Goal: Find specific page/section: Find specific page/section

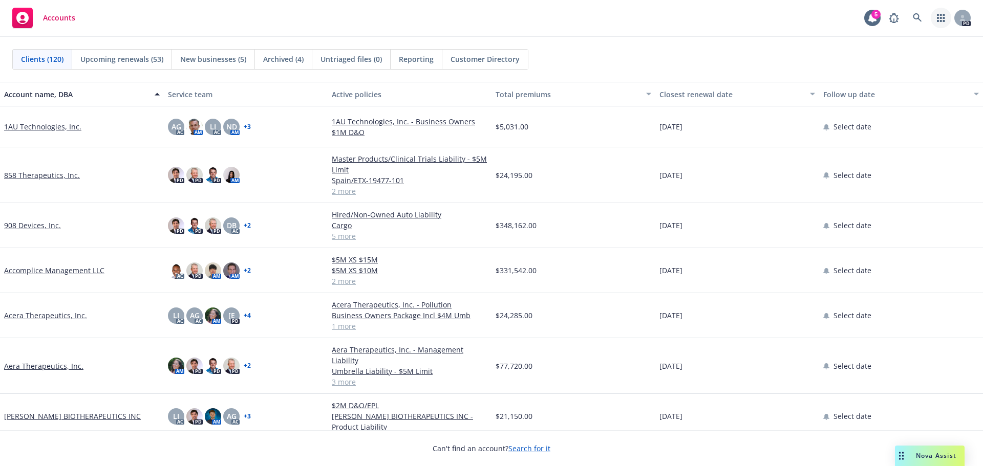
click at [939, 17] on icon "button" at bounding box center [941, 18] width 8 height 8
drag, startPoint x: 756, startPoint y: 56, endPoint x: 770, endPoint y: 53, distance: 14.2
click at [756, 56] on div "Clients (120) Upcoming renewals (53) New businesses (5) Archived (4) Untriaged …" at bounding box center [491, 59] width 959 height 20
click at [917, 17] on icon at bounding box center [917, 17] width 9 height 9
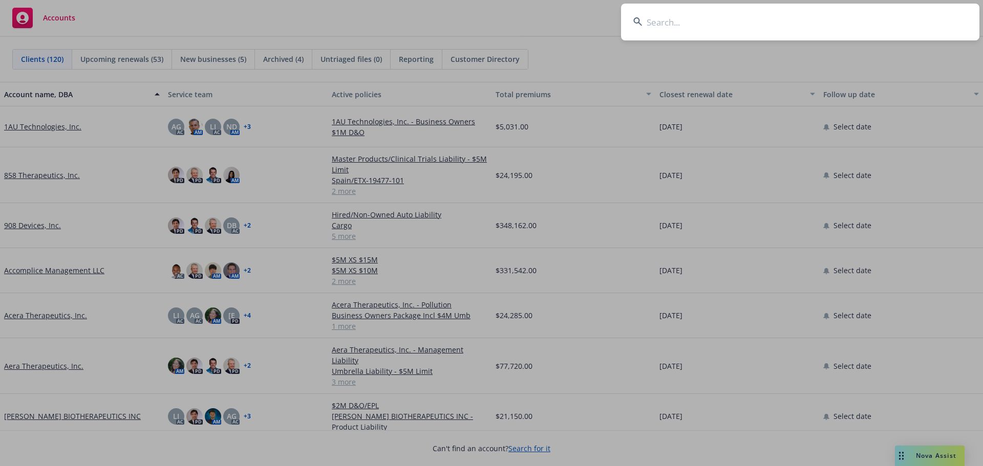
click at [686, 19] on input at bounding box center [800, 22] width 358 height 37
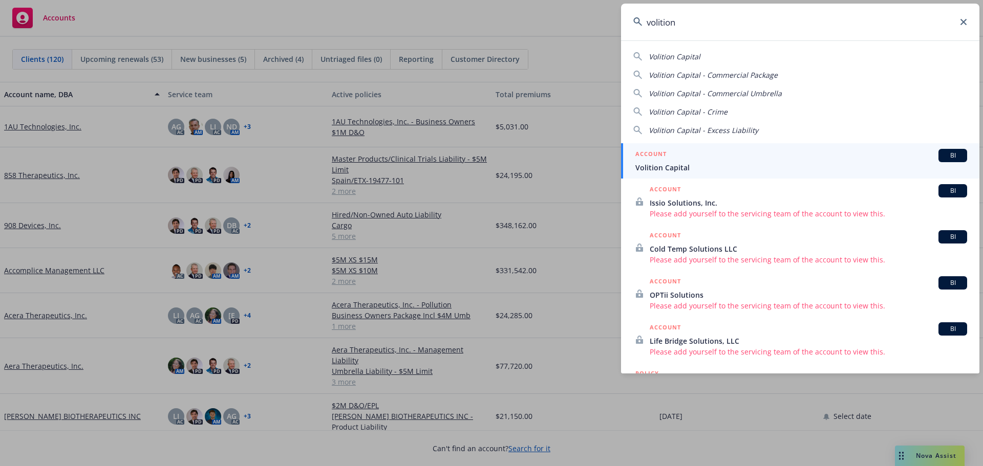
type input "volition"
click at [686, 159] on div "ACCOUNT BI" at bounding box center [801, 155] width 332 height 13
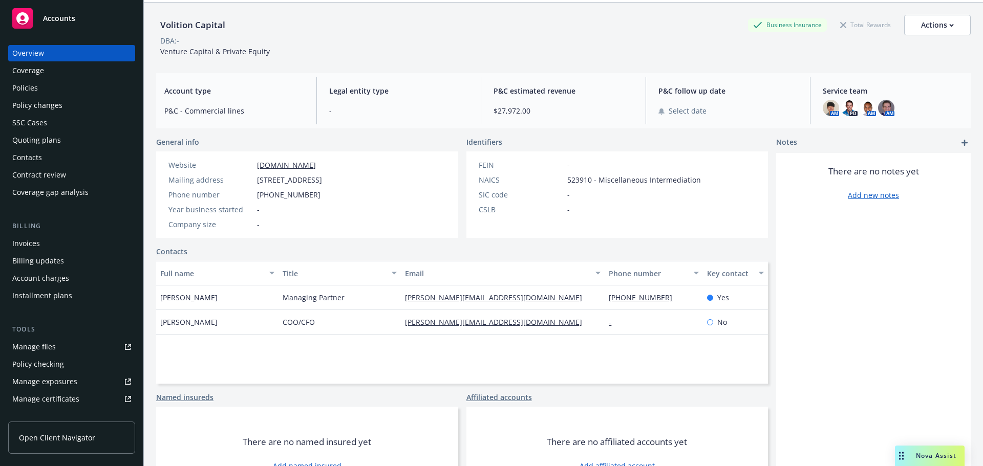
scroll to position [69, 0]
